Goal: Information Seeking & Learning: Learn about a topic

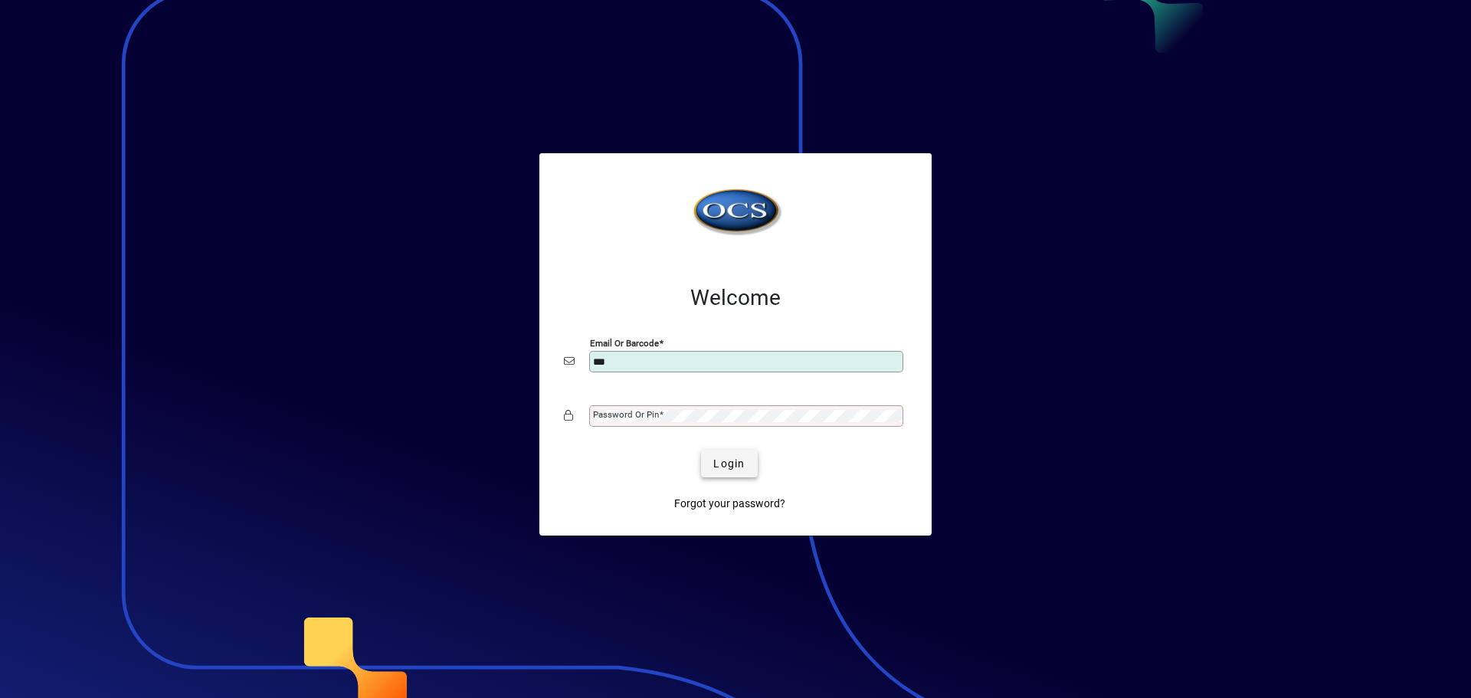
type input "**********"
click at [701, 450] on button "Login" at bounding box center [729, 464] width 56 height 28
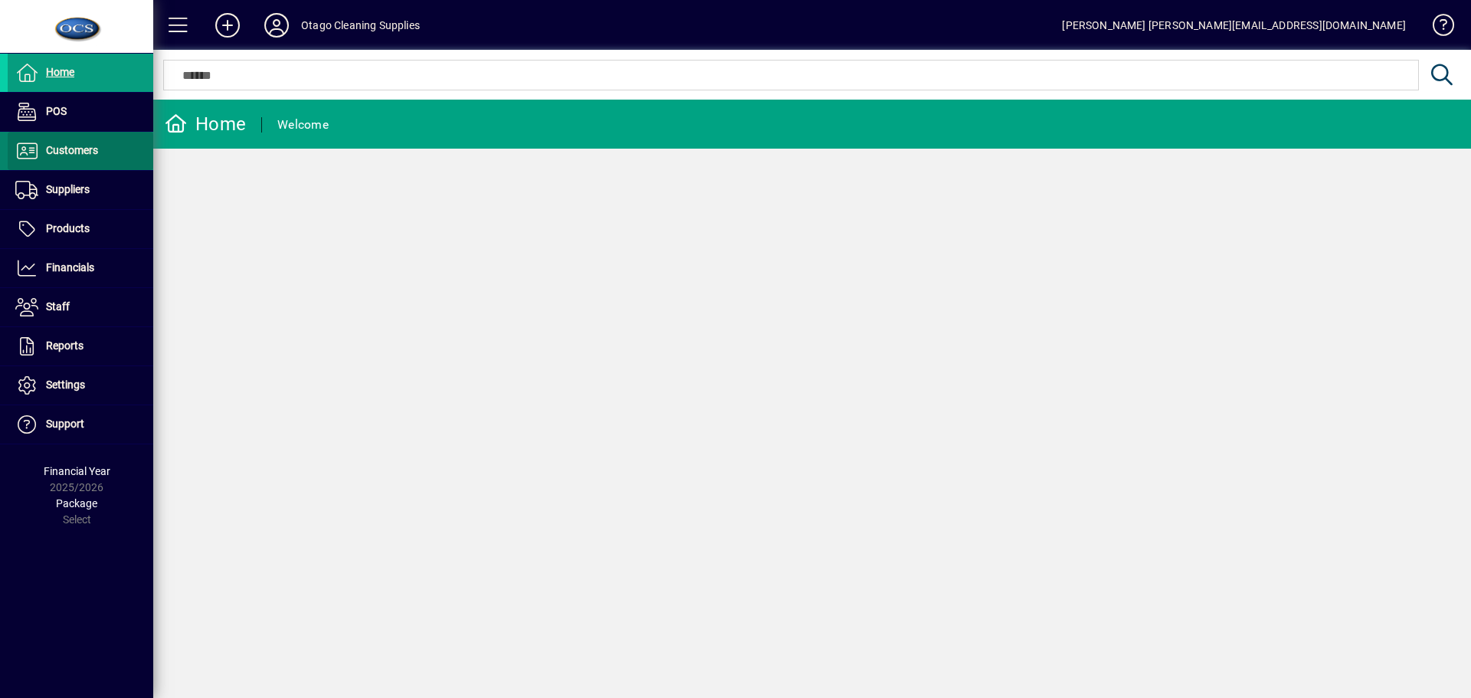
click at [72, 149] on span "Customers" at bounding box center [72, 150] width 52 height 12
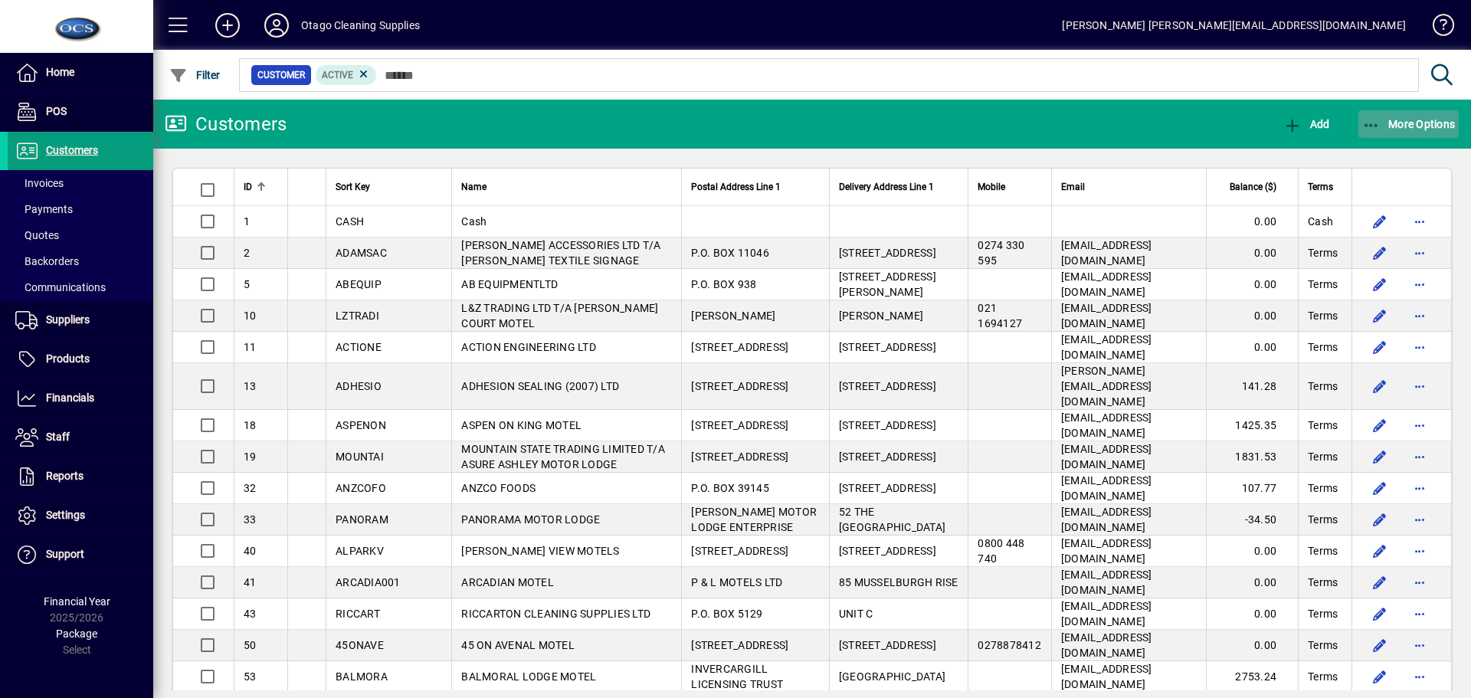
click at [1391, 112] on span "button" at bounding box center [1409, 124] width 101 height 37
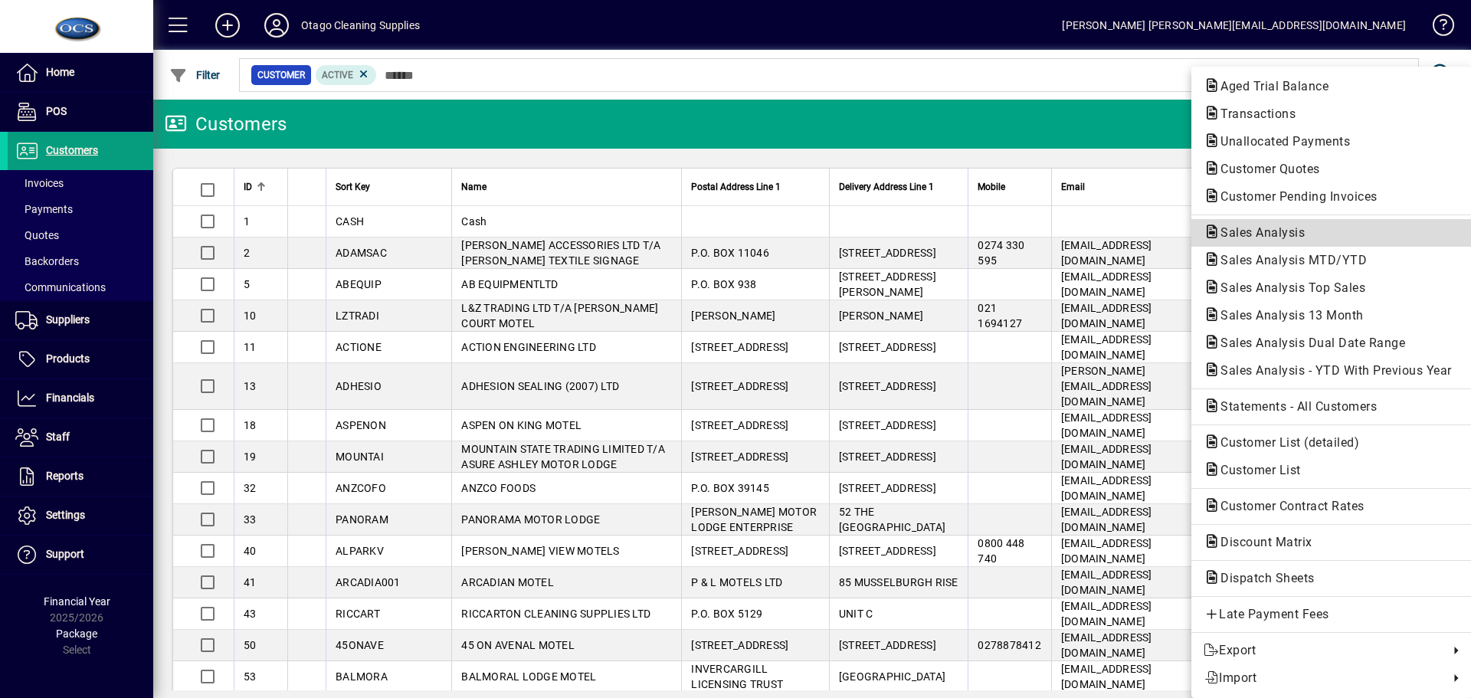
click at [1296, 229] on span "Sales Analysis" at bounding box center [1258, 232] width 109 height 15
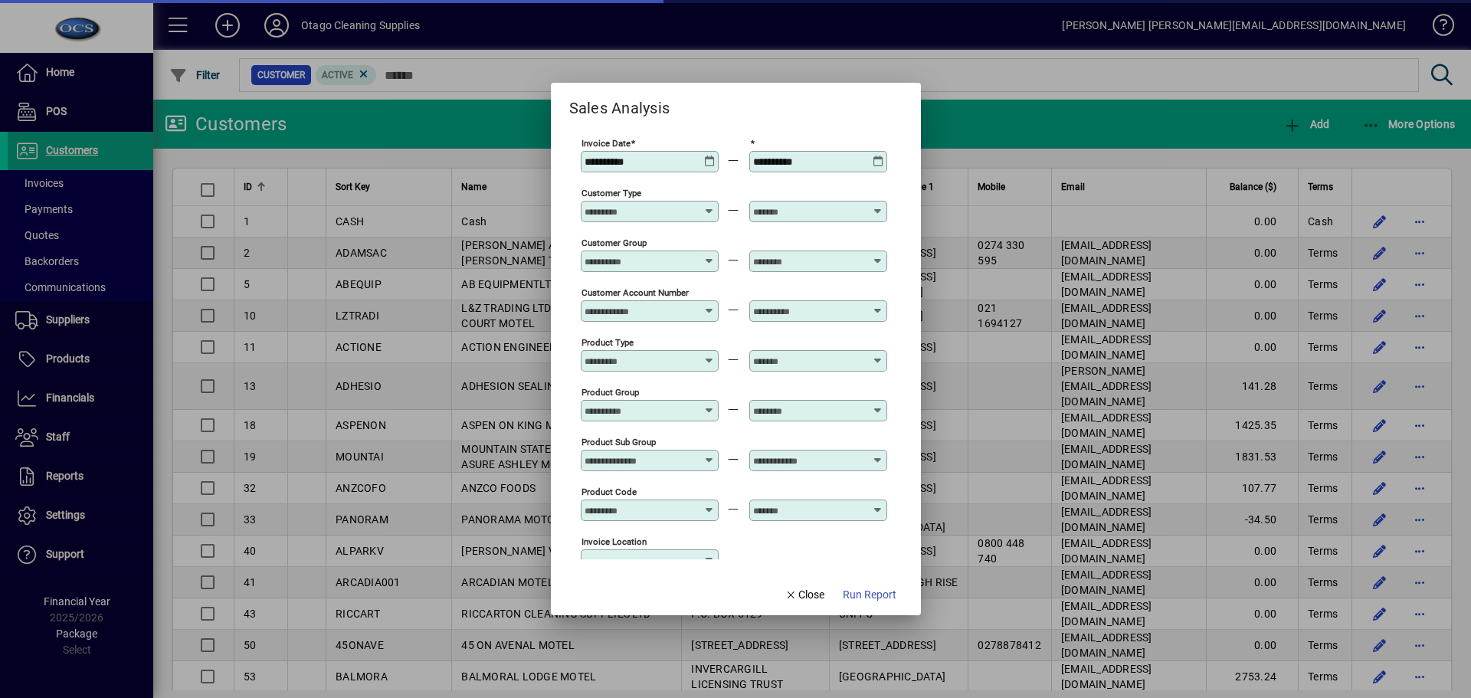
type input "**********"
click at [873, 589] on span "Run Report" at bounding box center [870, 595] width 54 height 16
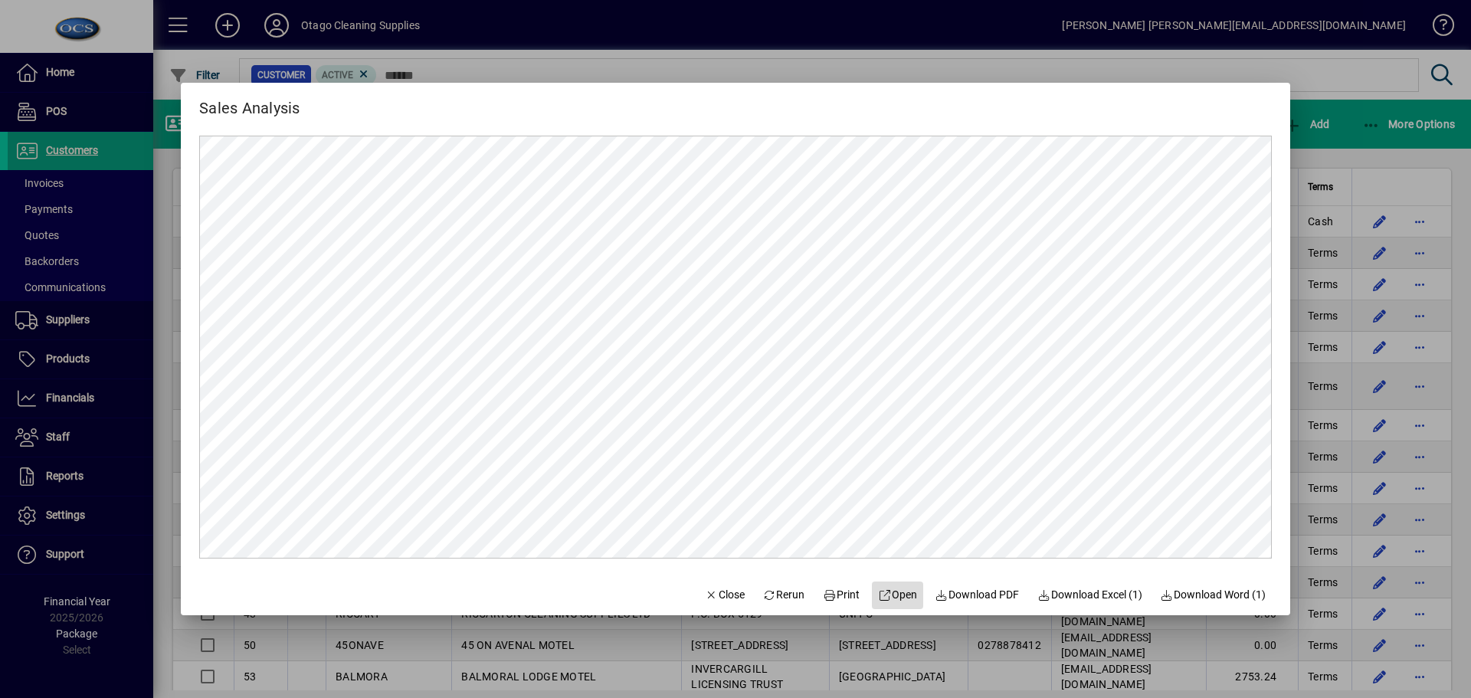
click at [895, 596] on span "Open" at bounding box center [897, 595] width 39 height 16
click at [715, 592] on span "Close" at bounding box center [725, 595] width 40 height 16
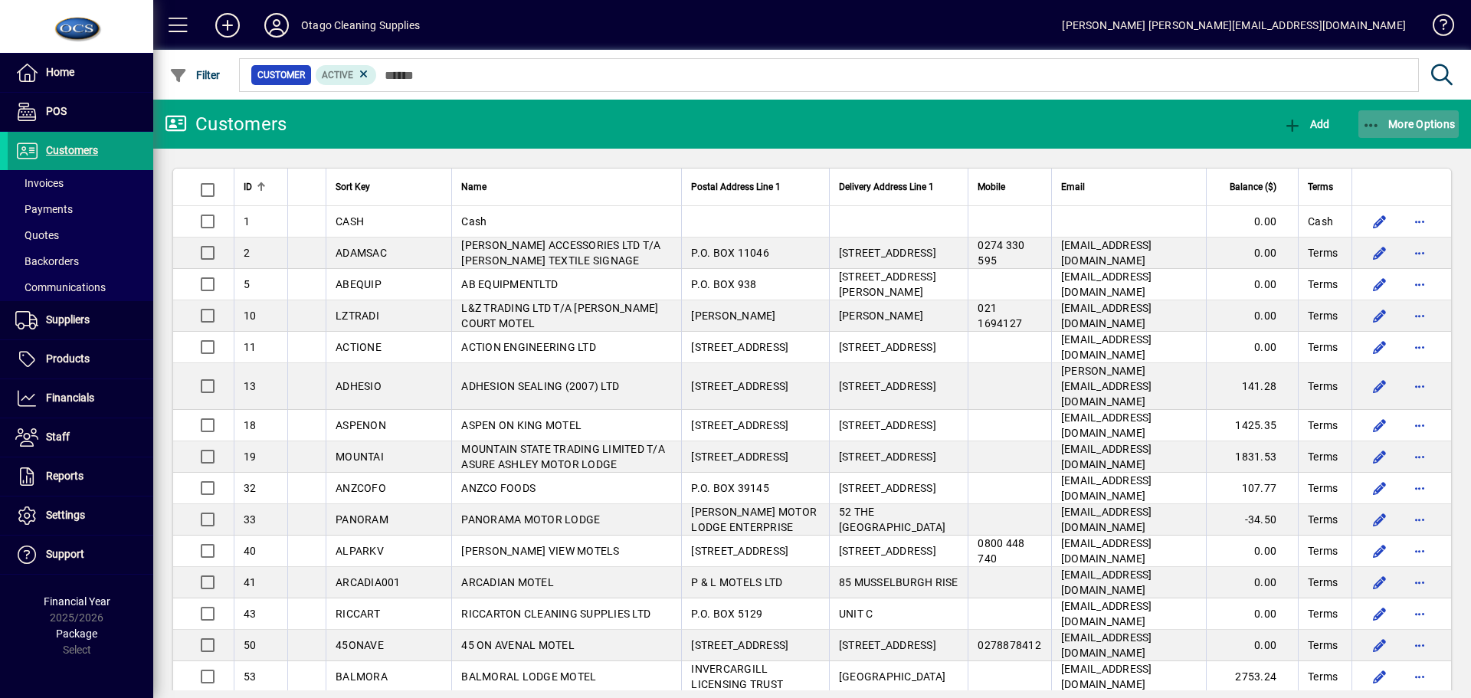
click at [1423, 116] on span "button" at bounding box center [1409, 124] width 101 height 37
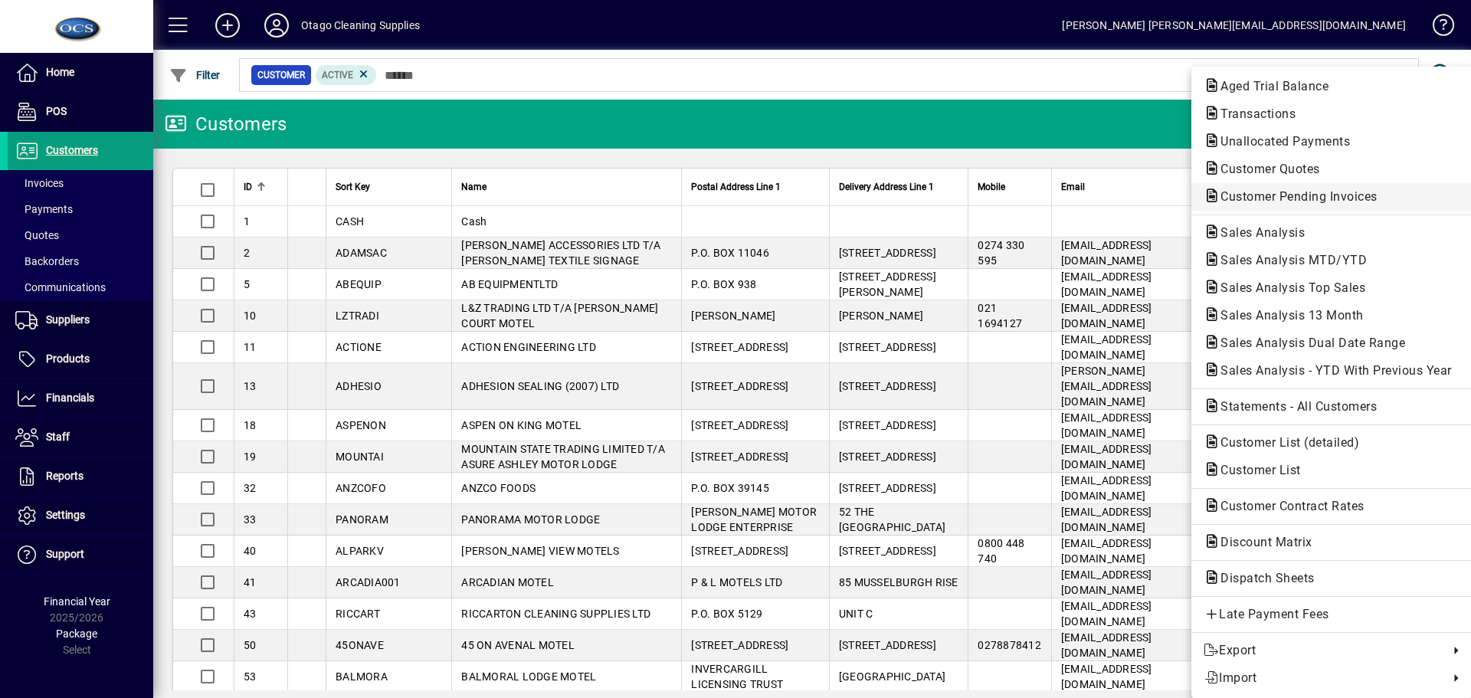
click at [1303, 195] on span "Customer Pending Invoices" at bounding box center [1295, 196] width 182 height 15
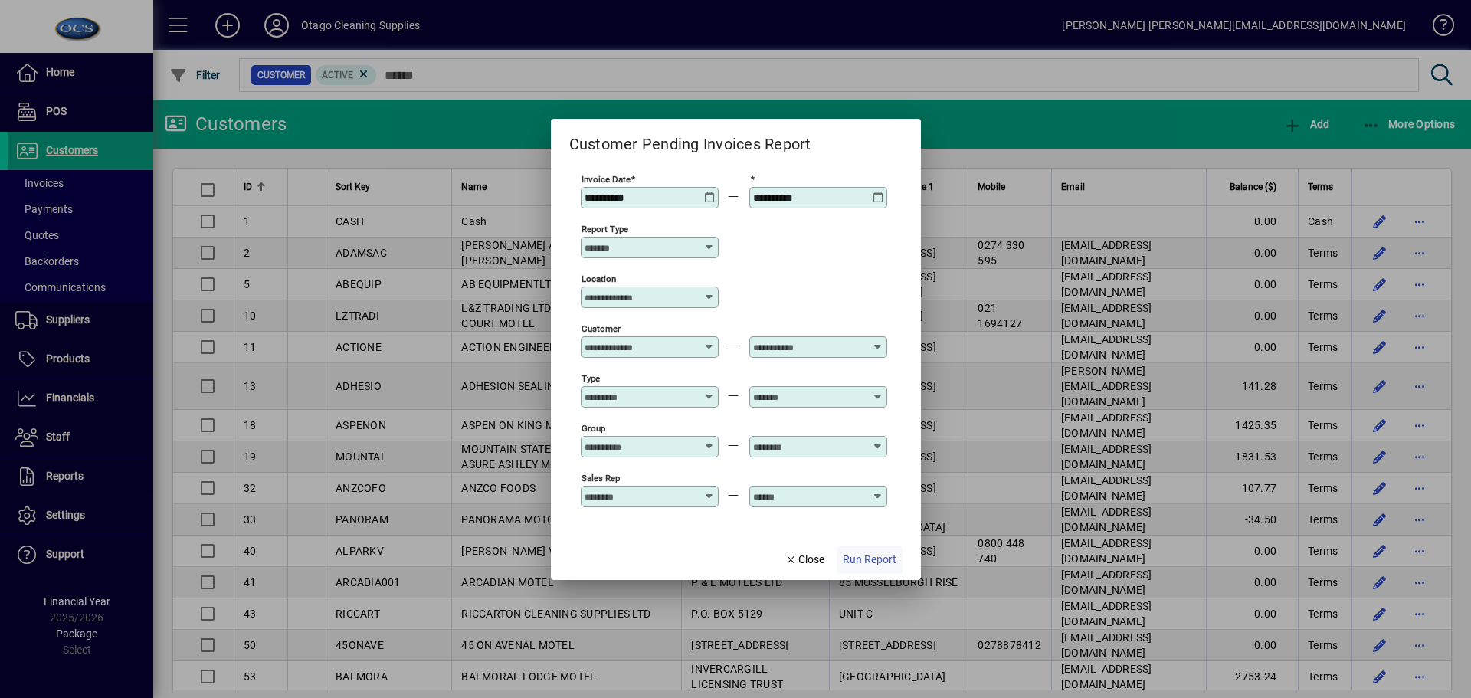
click at [855, 559] on span "Run Report" at bounding box center [870, 560] width 54 height 16
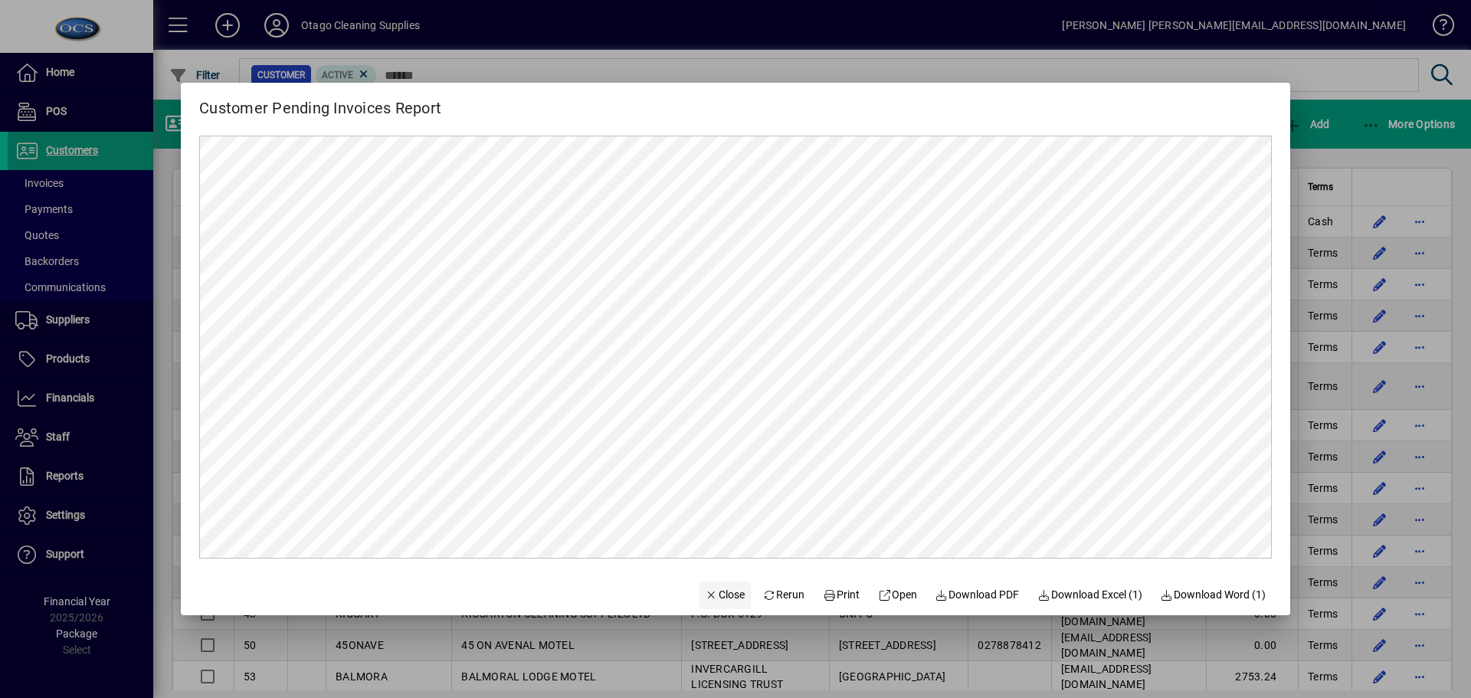
click at [705, 595] on icon "button" at bounding box center [712, 595] width 14 height 11
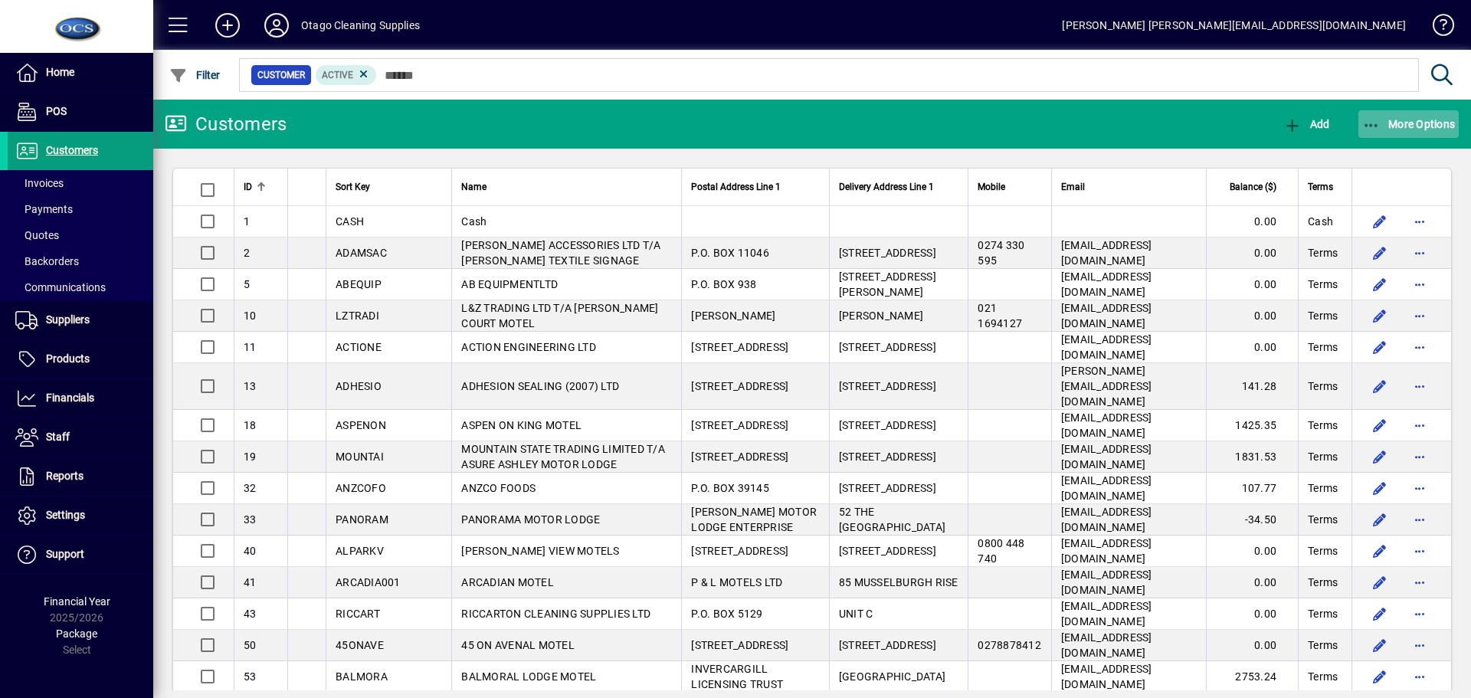
click at [1402, 124] on span "More Options" at bounding box center [1408, 124] width 93 height 12
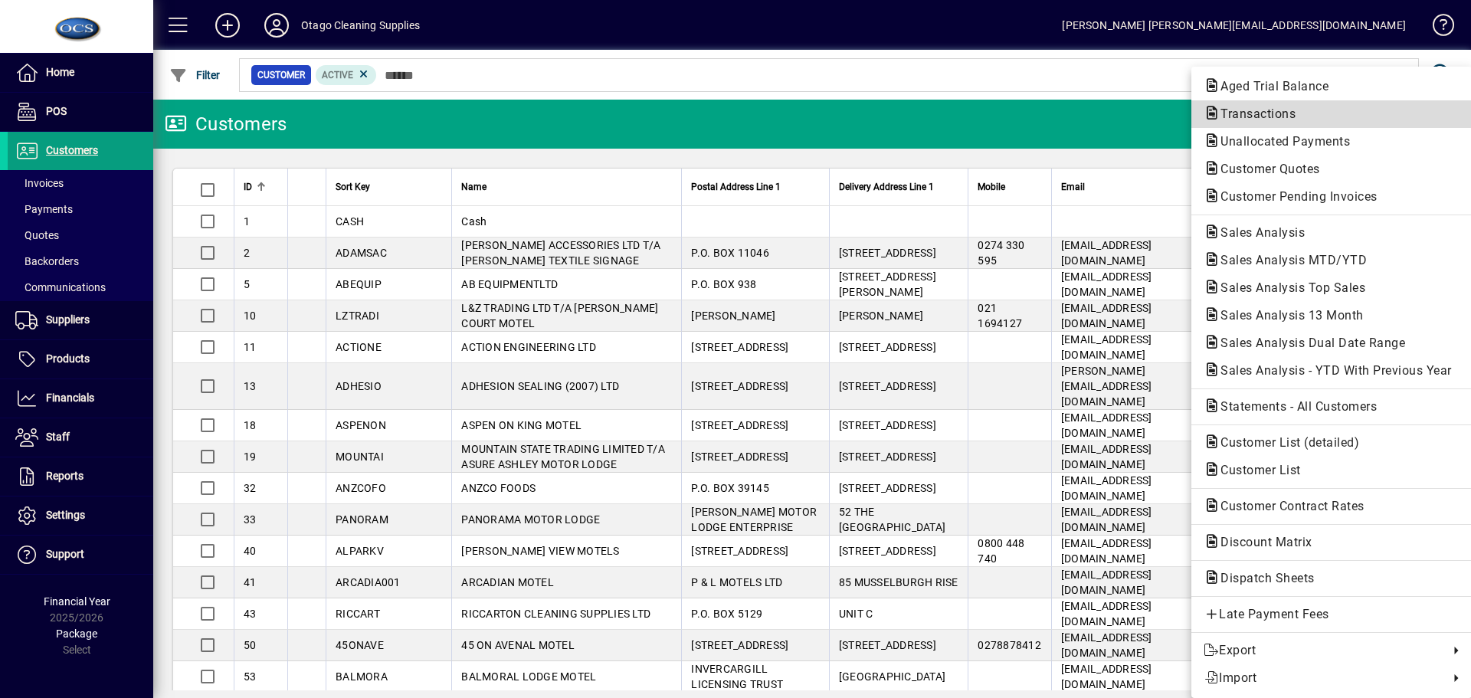
click at [1265, 111] on span "Transactions" at bounding box center [1254, 114] width 100 height 15
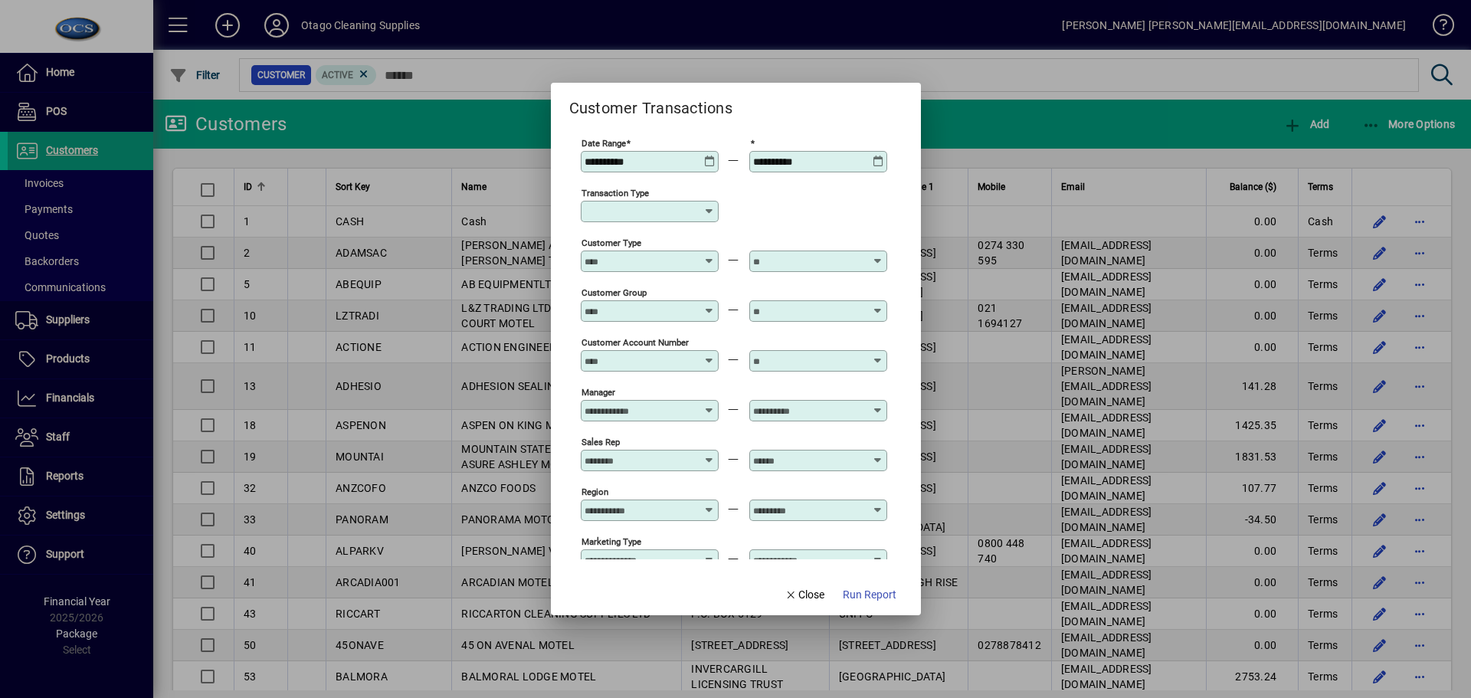
click at [703, 211] on icon at bounding box center [709, 211] width 12 height 12
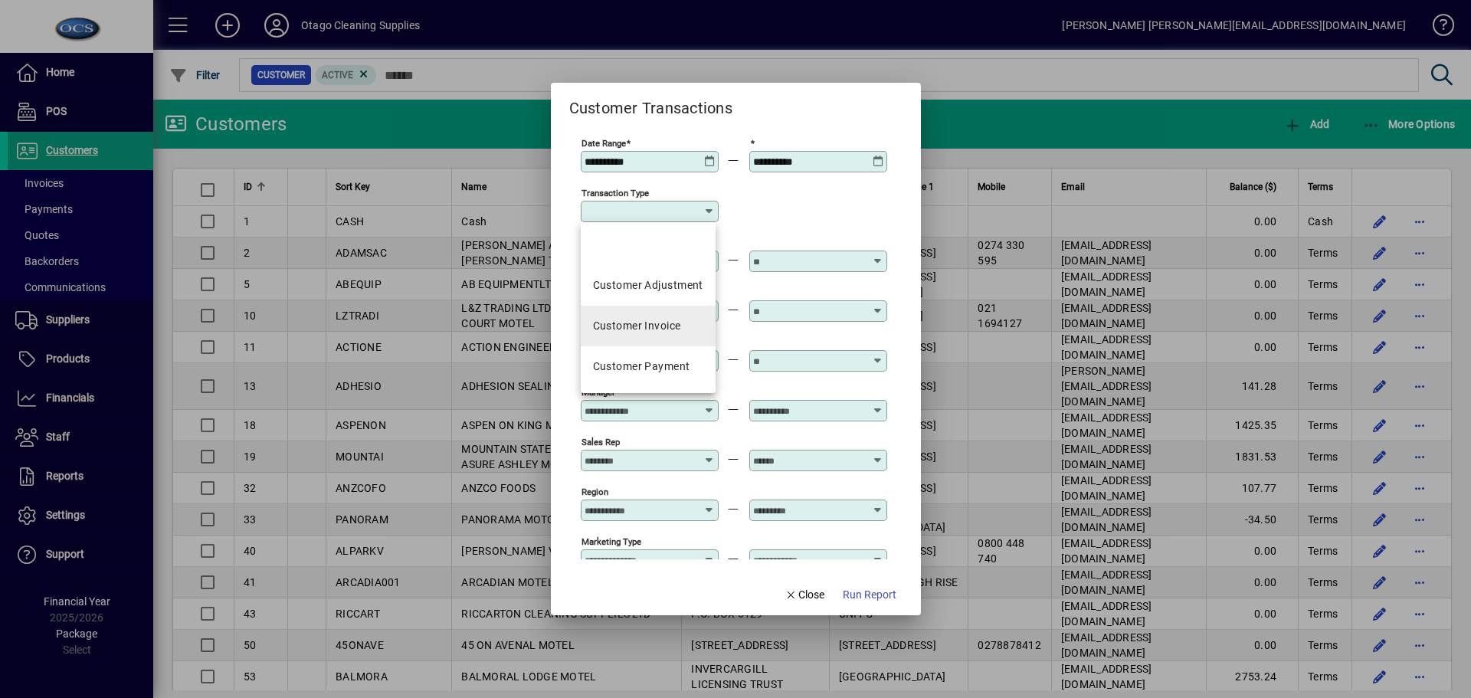
click at [624, 332] on div "Customer Invoice" at bounding box center [637, 326] width 88 height 16
type input "**********"
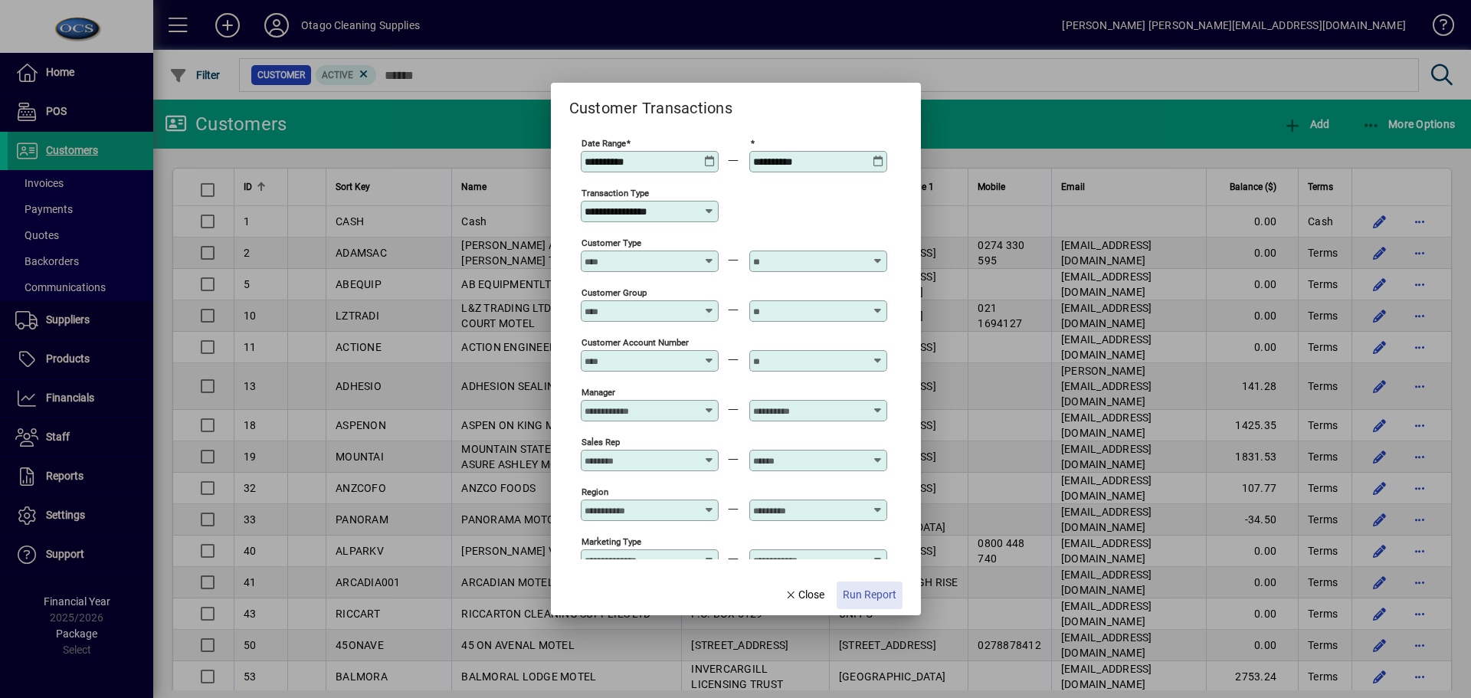
click at [878, 598] on span "Run Report" at bounding box center [870, 595] width 54 height 16
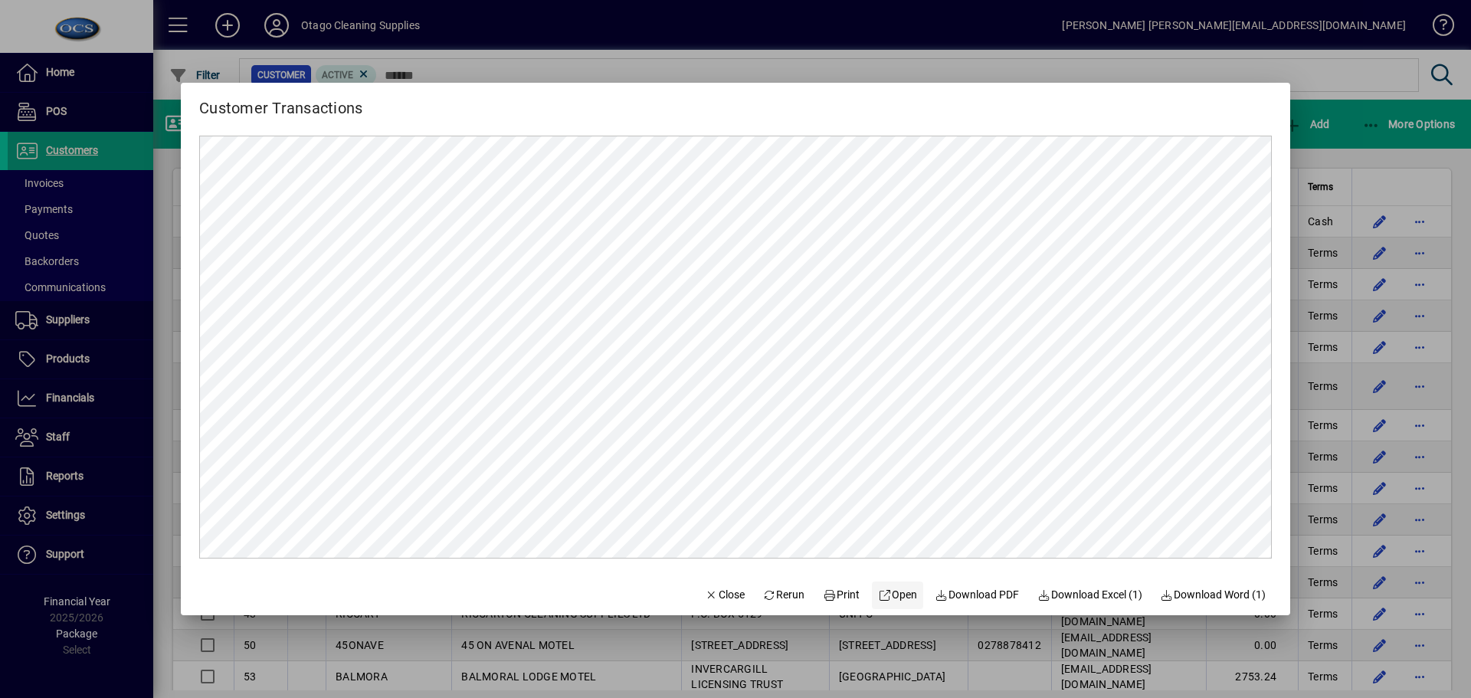
click at [893, 595] on span "Open" at bounding box center [897, 595] width 39 height 16
